Goal: Register for event/course

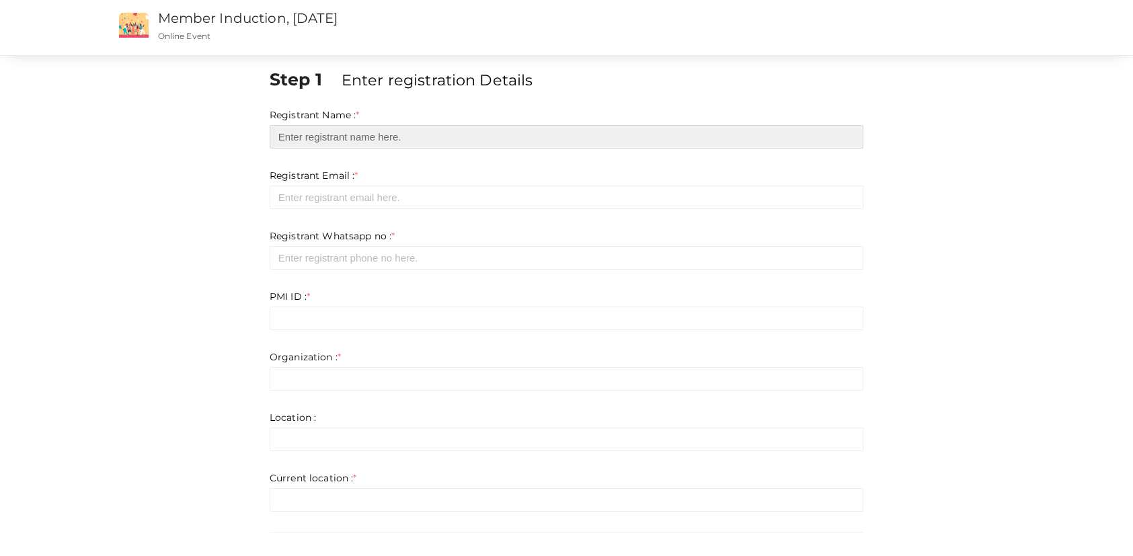
click at [396, 141] on input "text" at bounding box center [567, 137] width 594 height 24
type input "[PERSON_NAME]"
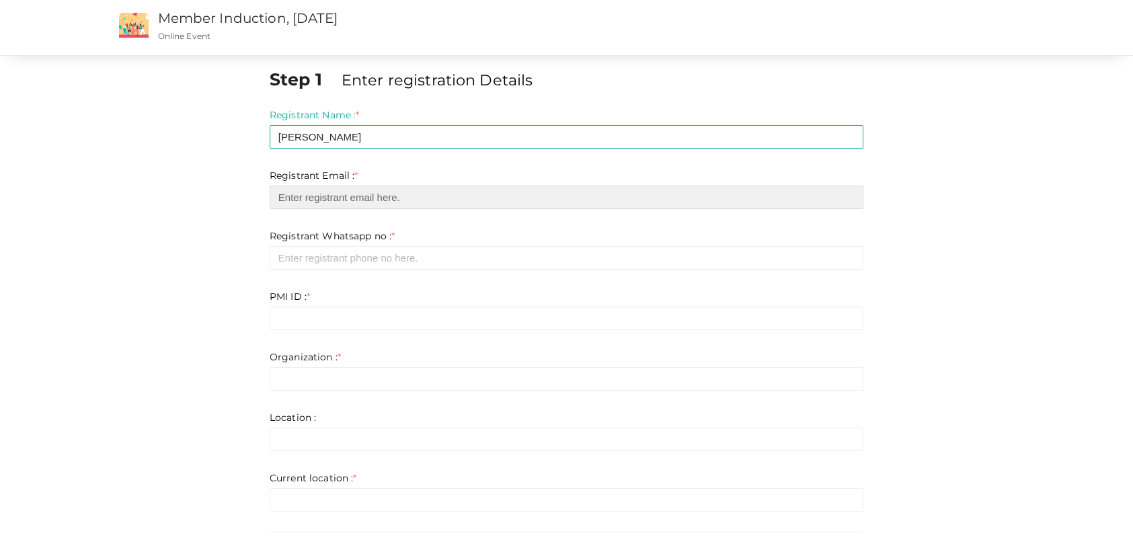
click at [377, 203] on input "email" at bounding box center [567, 198] width 594 height 24
type input "[PERSON_NAME][EMAIL_ADDRESS][PERSON_NAME][DOMAIN_NAME]"
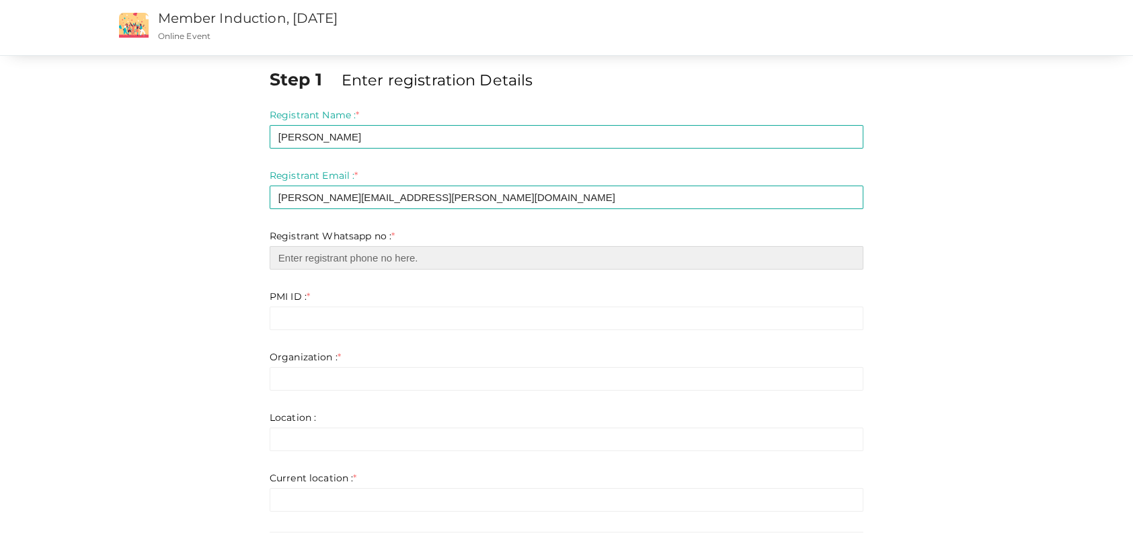
click at [351, 259] on input "number" at bounding box center [567, 258] width 594 height 24
click at [316, 248] on input "number" at bounding box center [567, 258] width 594 height 24
click at [317, 253] on input "number" at bounding box center [567, 258] width 594 height 24
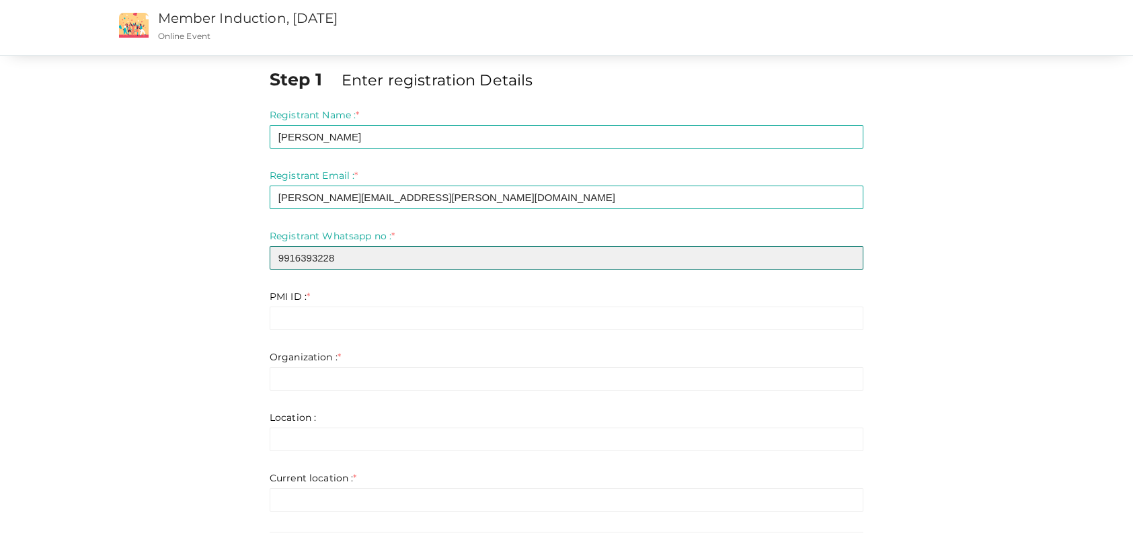
type input "9916393228"
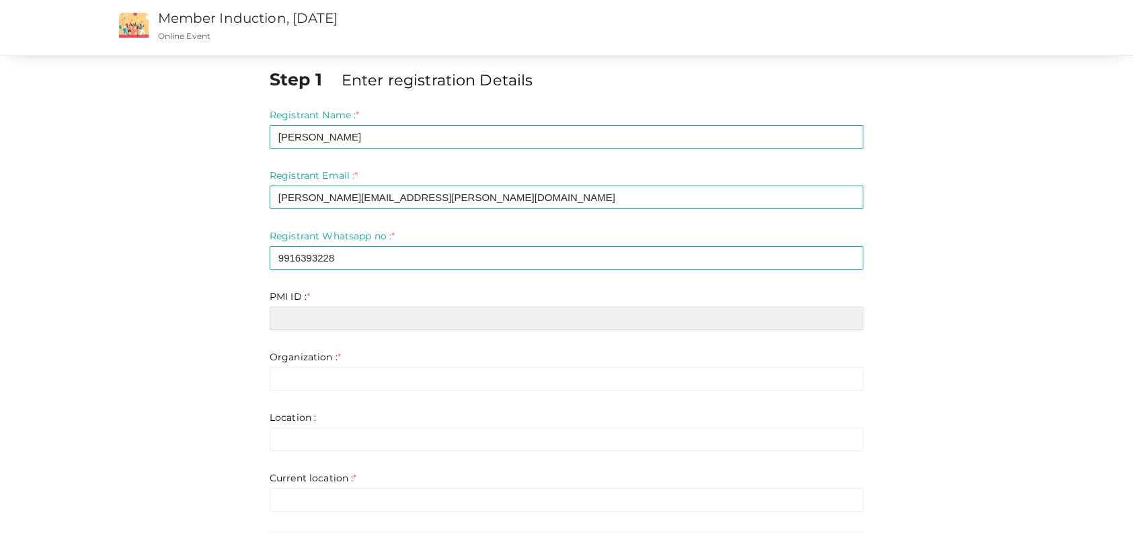
click at [306, 321] on input "text" at bounding box center [567, 319] width 594 height 24
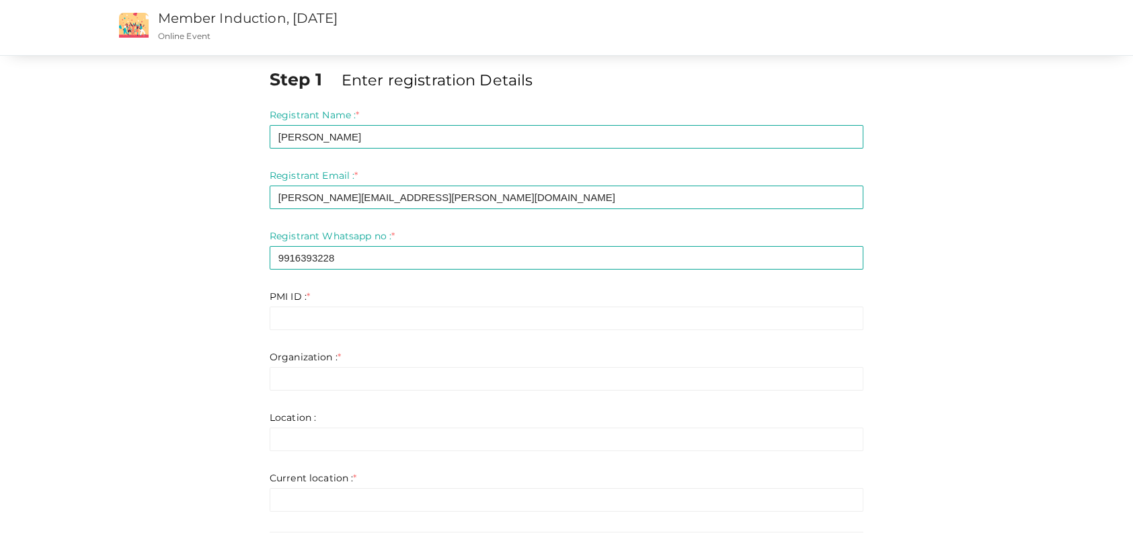
click at [1036, 289] on div "Step 1 Enter registration Details Registrant Name : * [PERSON_NAME] Required. I…" at bounding box center [567, 381] width 942 height 628
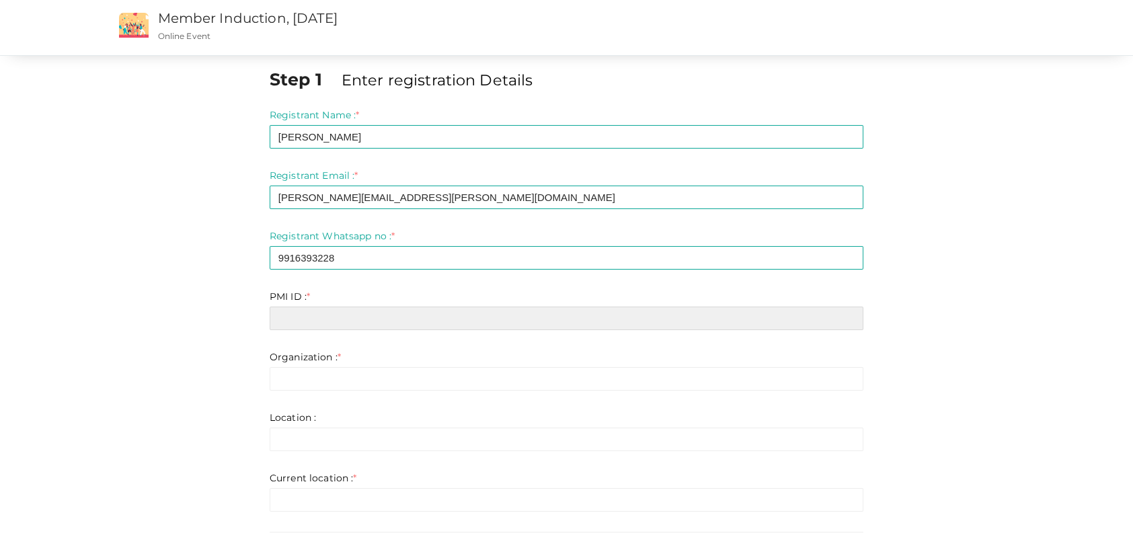
click at [313, 324] on input "text" at bounding box center [567, 319] width 594 height 24
paste input "11908817"
type input "11908817"
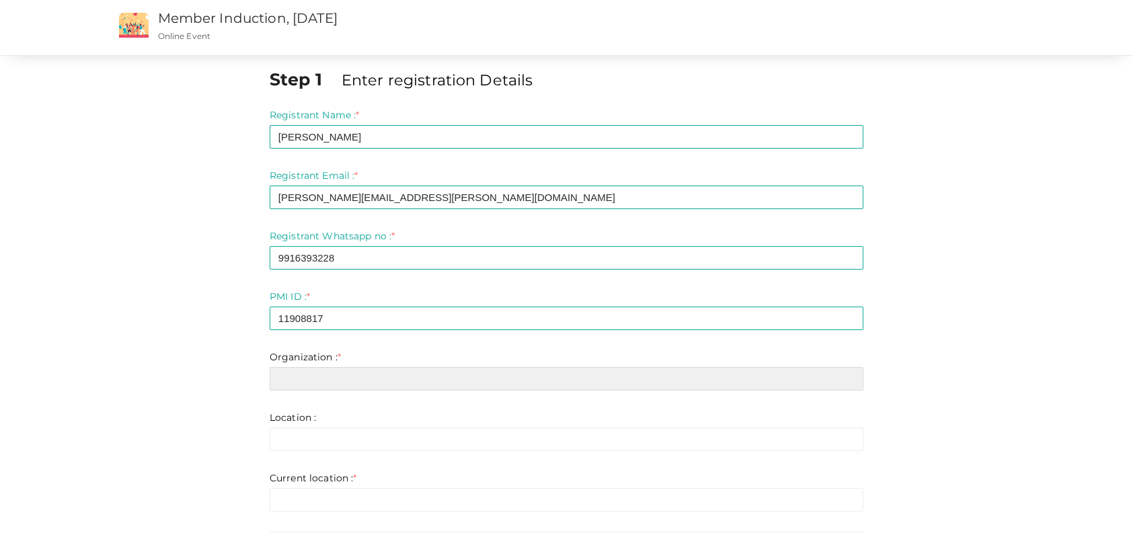
click at [287, 377] on input "text" at bounding box center [567, 379] width 594 height 24
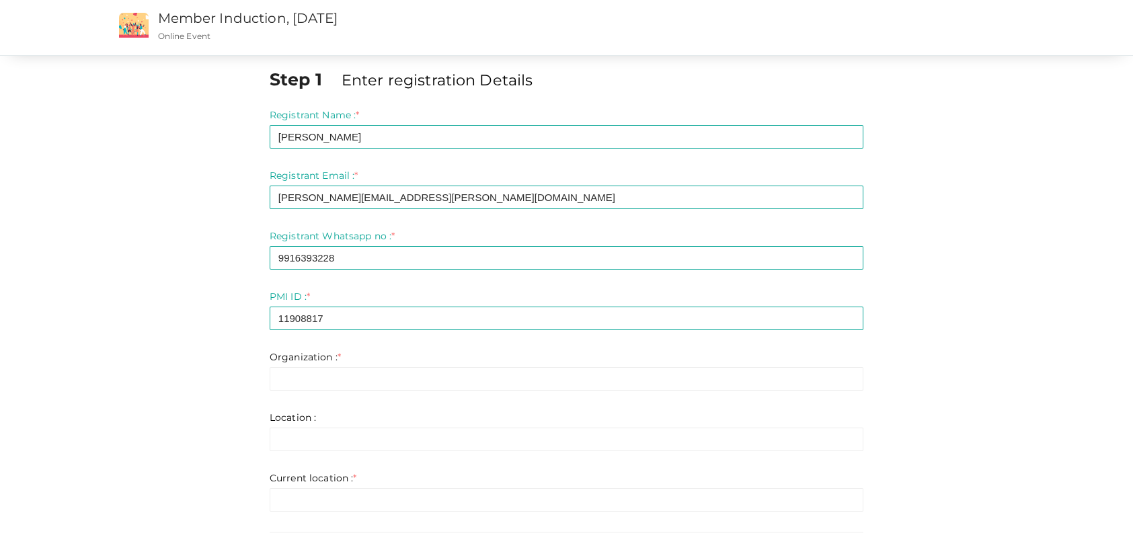
click at [1009, 272] on div "Step 1 Enter registration Details Registrant Name : * [PERSON_NAME] Required. I…" at bounding box center [567, 381] width 942 height 628
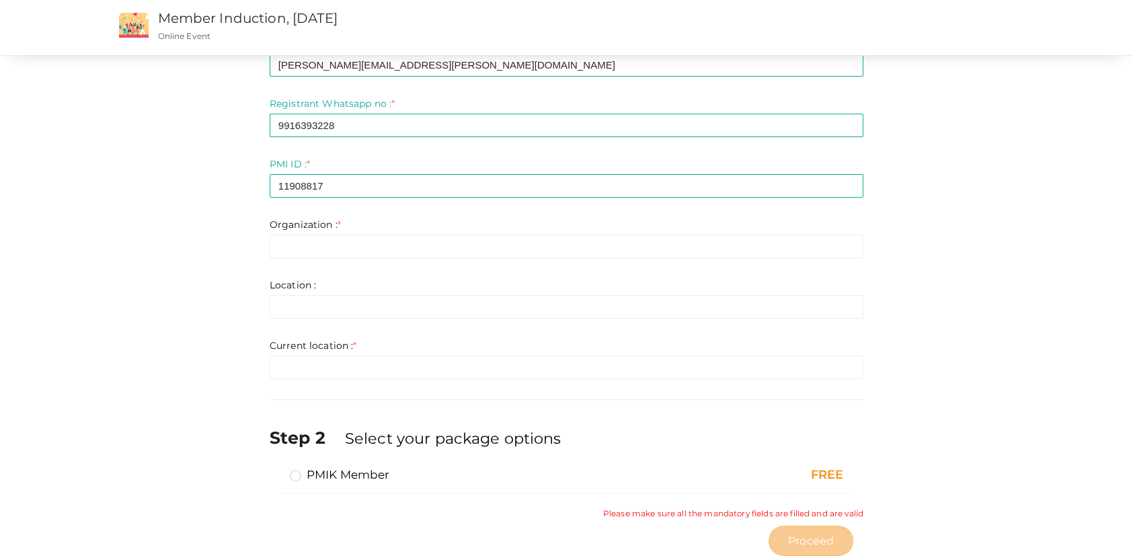
scroll to position [171, 0]
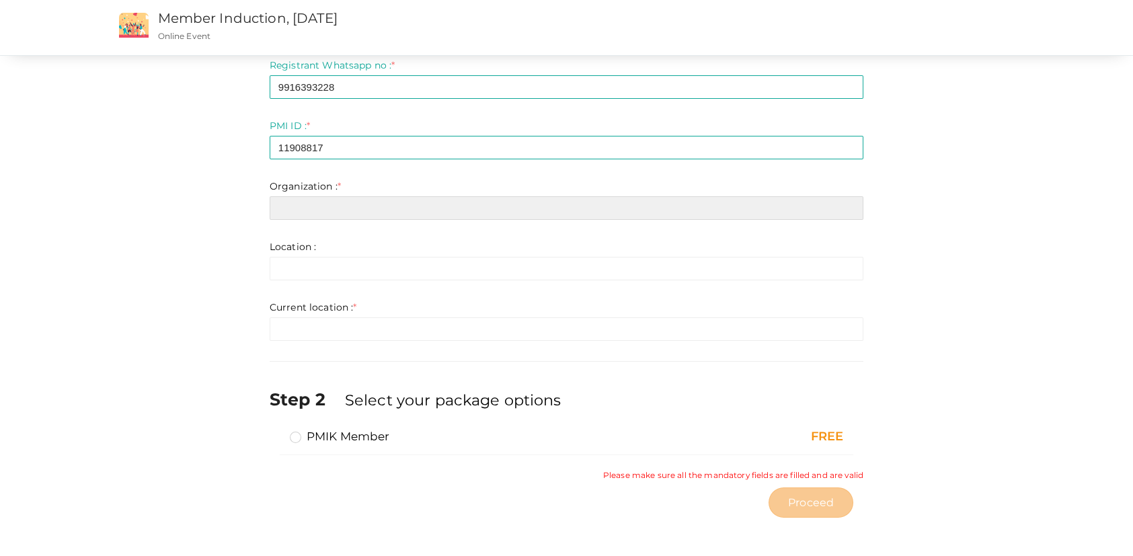
click at [383, 208] on input "text" at bounding box center [567, 208] width 594 height 24
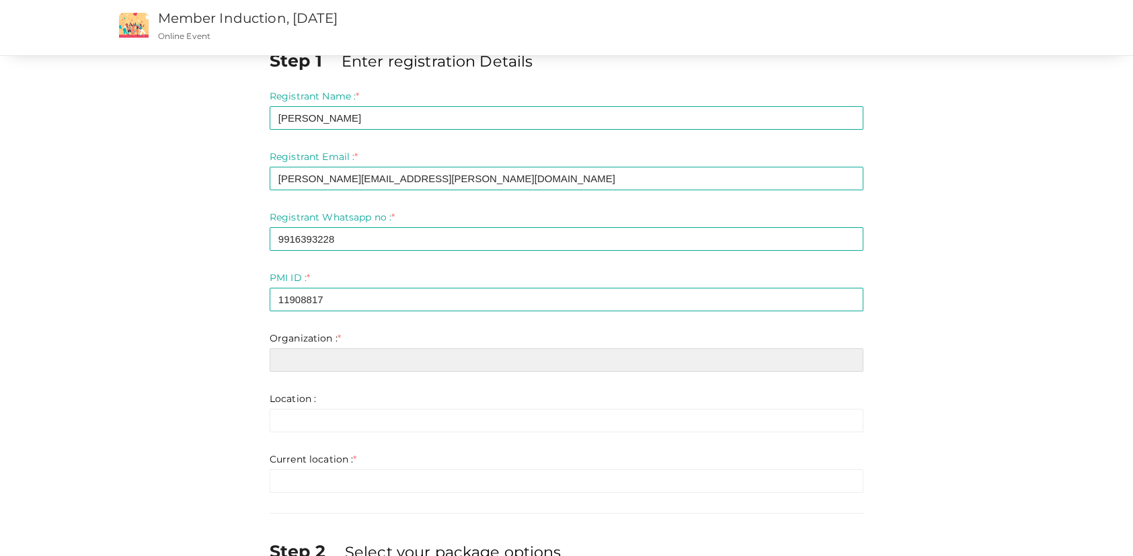
scroll to position [0, 0]
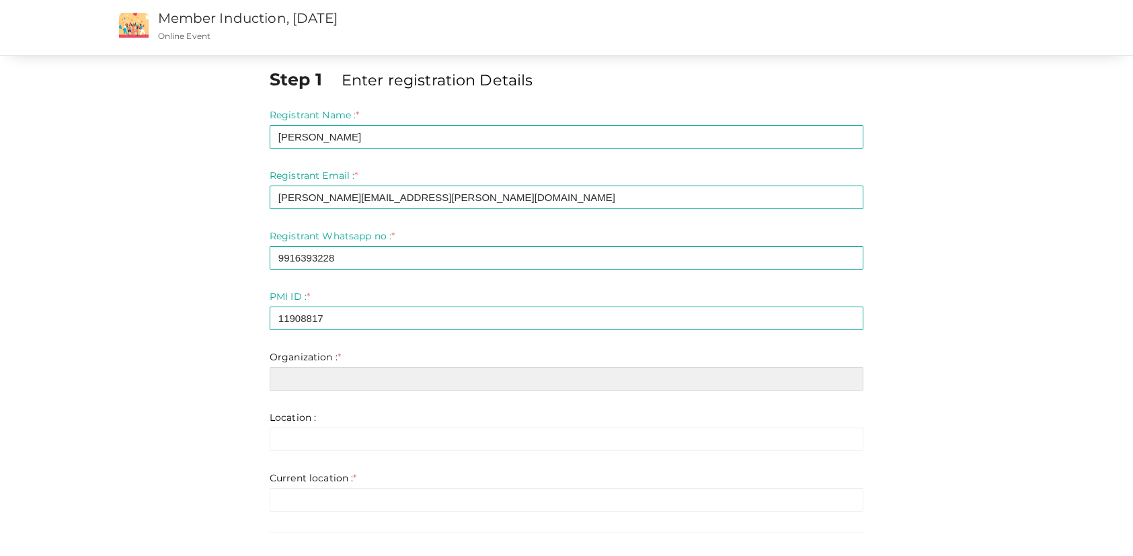
click at [367, 381] on input "text" at bounding box center [567, 379] width 594 height 24
type input "JP"
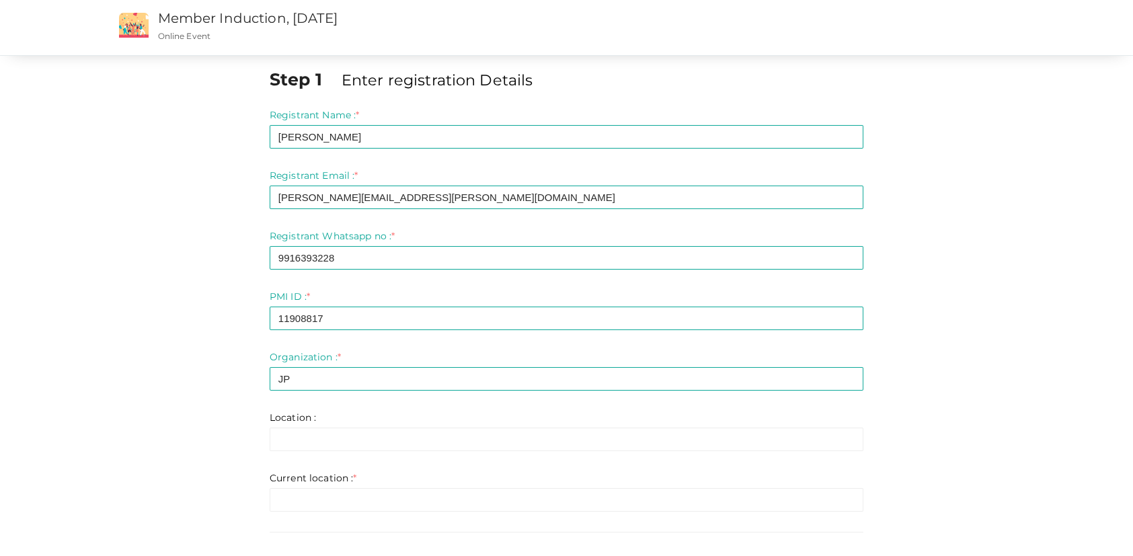
click at [1052, 324] on div "Step 1 Enter registration Details Registrant Name : * [PERSON_NAME] Required. I…" at bounding box center [566, 364] width 1133 height 729
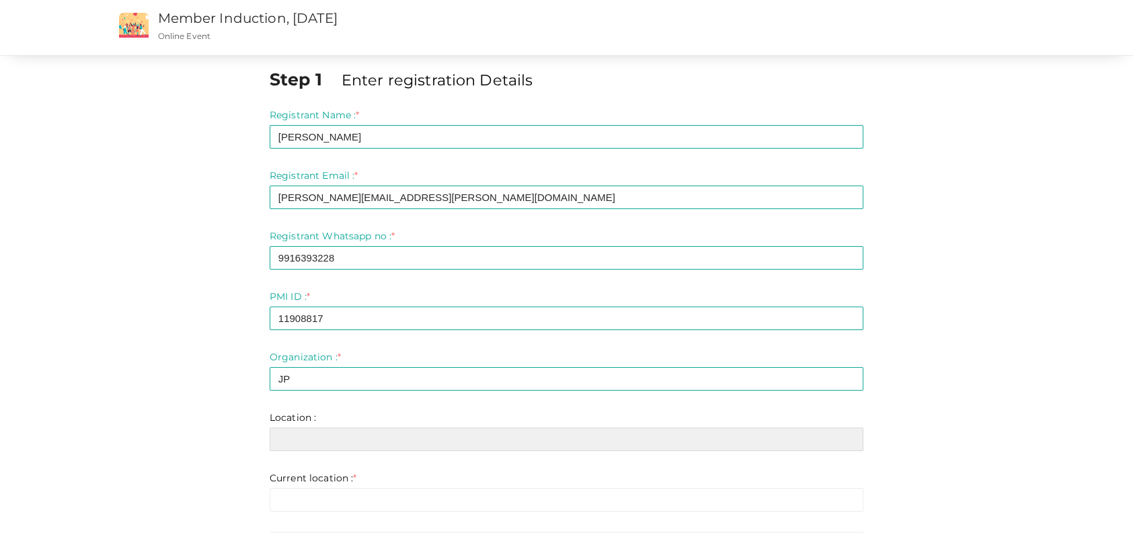
click at [451, 428] on input "text" at bounding box center [567, 440] width 594 height 24
click at [438, 441] on input "text" at bounding box center [567, 440] width 594 height 24
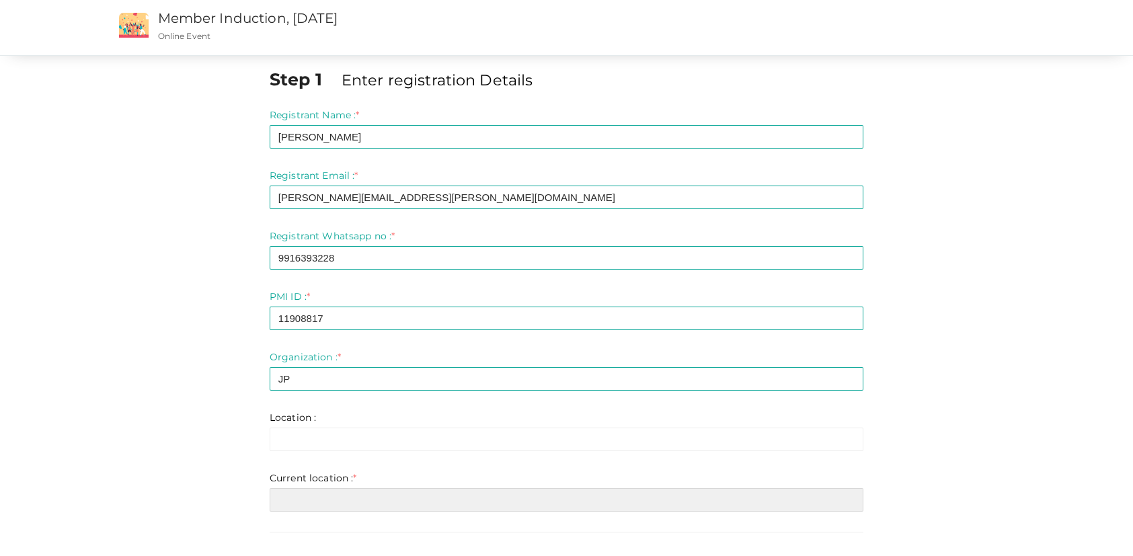
click at [282, 507] on input "text" at bounding box center [567, 500] width 594 height 24
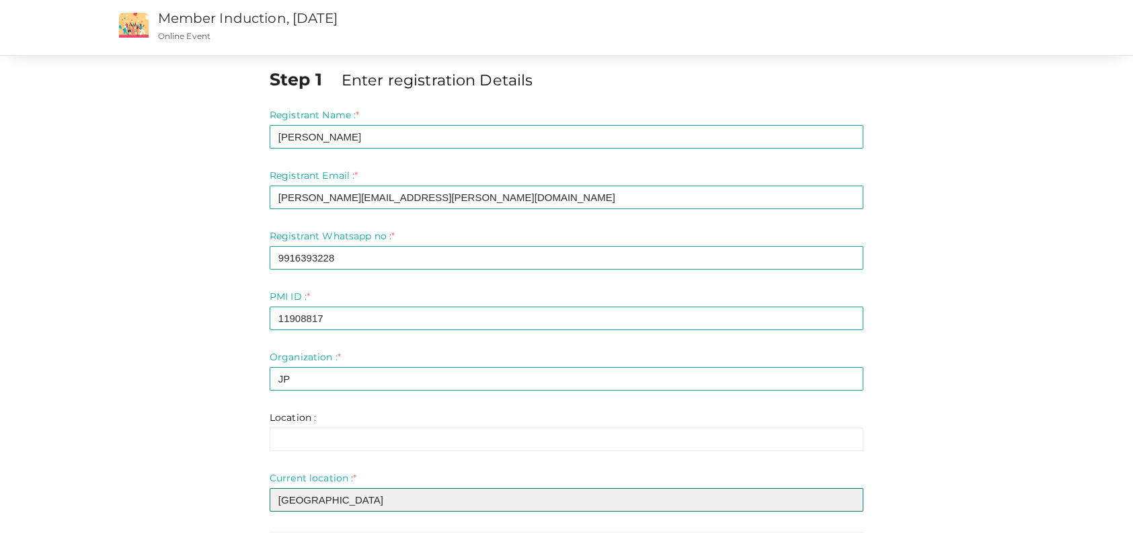
type input "[GEOGRAPHIC_DATA]"
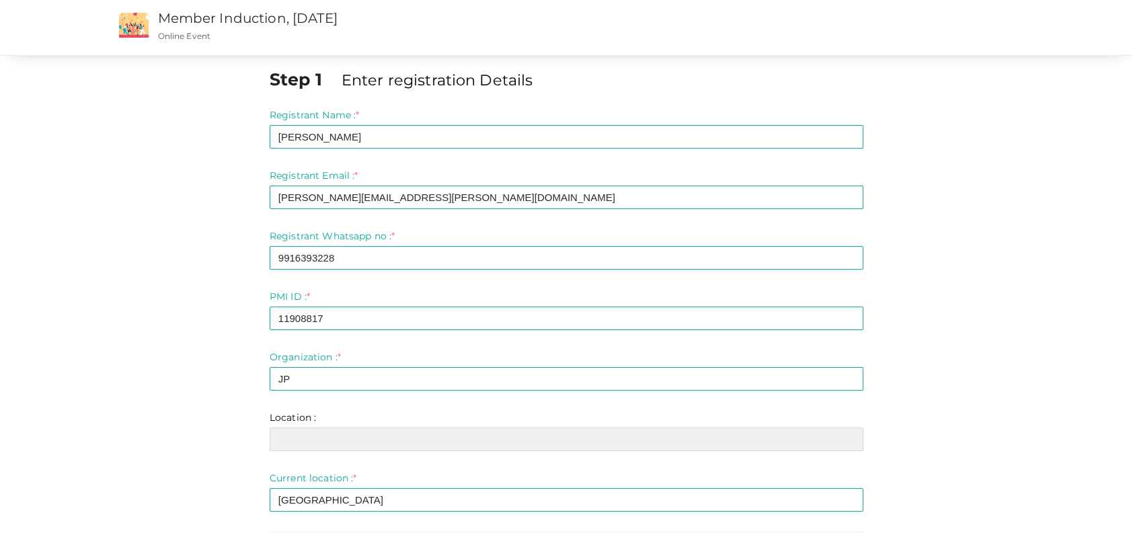
click at [300, 444] on input "text" at bounding box center [567, 440] width 594 height 24
type input "T"
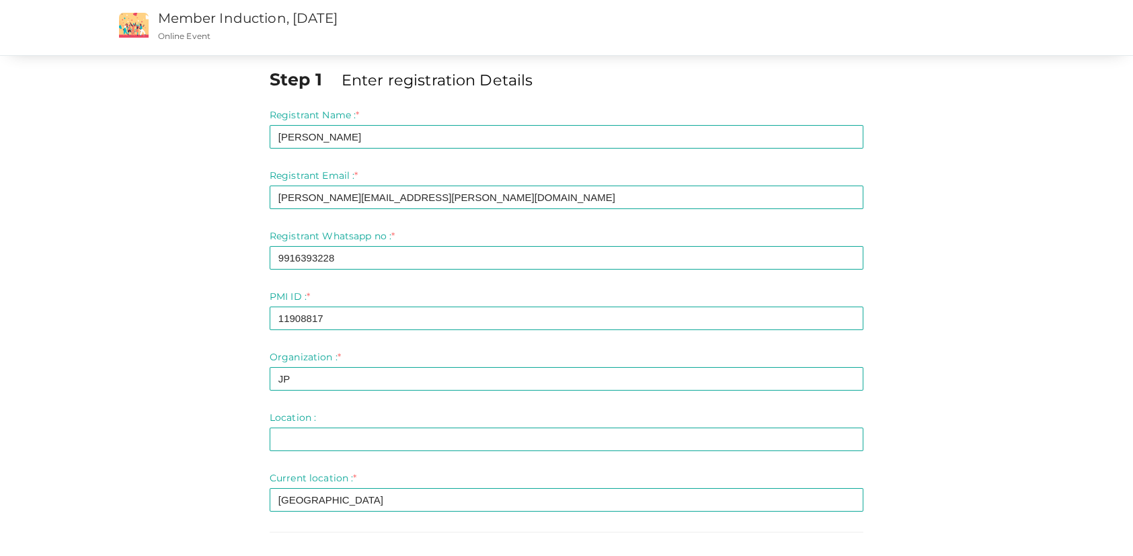
click at [1055, 405] on div "Step 1 Enter registration Details Registrant Name : * [PERSON_NAME] Required. I…" at bounding box center [566, 359] width 1133 height 718
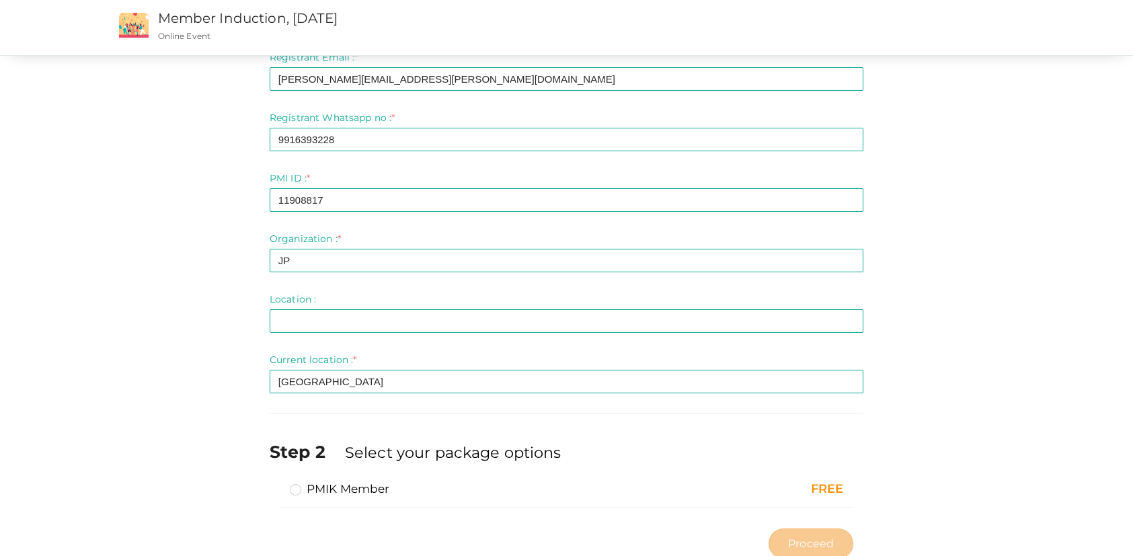
scroll to position [160, 0]
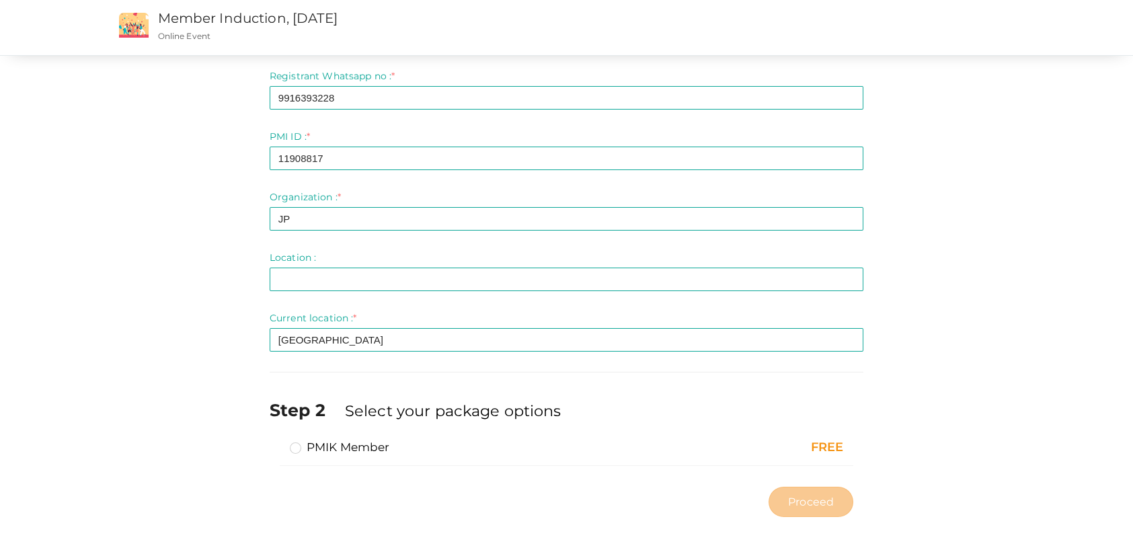
click at [366, 442] on label "PMIK Member" at bounding box center [340, 447] width 100 height 16
click at [276, 442] on input "PMIK Member" at bounding box center [276, 442] width 0 height 0
click at [821, 498] on span "Proceed" at bounding box center [811, 501] width 46 height 15
type input "N/A"
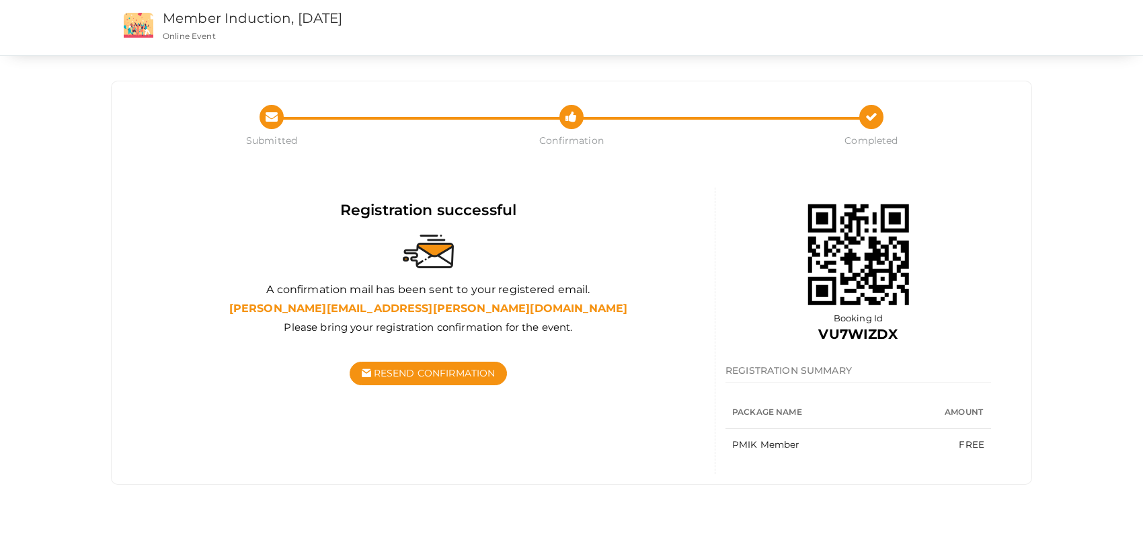
click at [142, 24] on img at bounding box center [139, 25] width 30 height 25
click at [257, 47] on div "Member Induction, [DATE] Member Induction, [DATE] Online Event" at bounding box center [589, 27] width 866 height 55
